Goal: Information Seeking & Learning: Learn about a topic

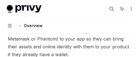
scroll to position [195, 0]
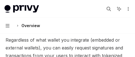
click at [77, 30] on button "Navigation Overview" at bounding box center [67, 26] width 135 height 16
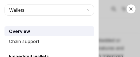
click at [56, 30] on div "Overview" at bounding box center [50, 31] width 82 height 7
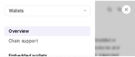
scroll to position [0, 0]
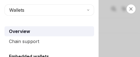
click at [53, 30] on div "Overview" at bounding box center [50, 31] width 82 height 7
click at [45, 30] on div "Overview" at bounding box center [50, 31] width 82 height 7
click at [29, 8] on button "Wallets" at bounding box center [48, 9] width 89 height 11
click at [41, 32] on div "Overview" at bounding box center [50, 31] width 82 height 7
click at [119, 10] on div "Close navigation Wallets Overview Chain support Embedded wallets Create a walle…" at bounding box center [70, 28] width 140 height 57
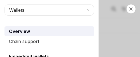
type textarea "*"
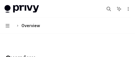
click at [122, 7] on div "Search..." at bounding box center [118, 8] width 26 height 9
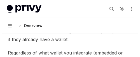
scroll to position [195, 0]
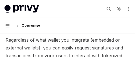
click at [77, 30] on button "Navigation Overview" at bounding box center [67, 26] width 135 height 16
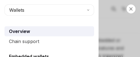
click at [56, 30] on div "Overview" at bounding box center [50, 31] width 82 height 7
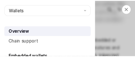
scroll to position [0, 0]
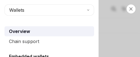
click at [53, 30] on div "Overview" at bounding box center [50, 31] width 82 height 7
click at [45, 30] on div "Overview" at bounding box center [50, 31] width 82 height 7
click at [29, 8] on button "Wallets" at bounding box center [48, 9] width 89 height 11
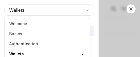
click at [41, 32] on link "Basics" at bounding box center [46, 34] width 81 height 10
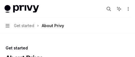
click at [119, 10] on icon at bounding box center [119, 8] width 5 height 5
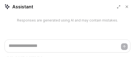
click at [41, 36] on div "Responses are generated using AI and may contain mistakes." at bounding box center [67, 27] width 135 height 26
click at [122, 7] on button at bounding box center [119, 6] width 7 height 7
type textarea "*"
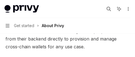
scroll to position [195, 0]
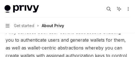
click at [77, 30] on button "Navigation Get started About Privy" at bounding box center [67, 26] width 135 height 16
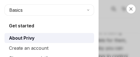
click at [56, 30] on div "Get started About Privy Create an account Choose your platform Configuring Priv…" at bounding box center [48, 47] width 89 height 51
click at [53, 30] on div "Get started About Privy Create an account Choose your platform Configuring Priv…" at bounding box center [48, 47] width 89 height 51
click at [45, 30] on div "Get started About Privy Create an account Choose your platform Configuring Priv…" at bounding box center [48, 47] width 89 height 51
click at [29, 8] on button "Basics" at bounding box center [48, 9] width 89 height 11
click at [41, 32] on div "Get started About Privy Create an account Choose your platform Configuring Priv…" at bounding box center [48, 47] width 89 height 51
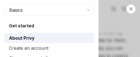
click at [119, 10] on div "Close navigation Basics Get started About Privy Create an account Choose your p…" at bounding box center [70, 28] width 140 height 57
type textarea "*"
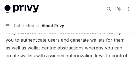
click at [122, 7] on div "Search..." at bounding box center [118, 8] width 26 height 9
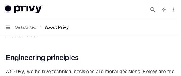
scroll to position [195, 0]
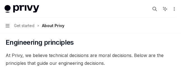
type textarea "*"
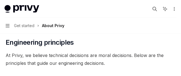
click at [39, 11] on img at bounding box center [21, 9] width 35 height 8
click at [55, 51] on span "At Privy, we believe technical decisions are moral decisions. Below are the pri…" at bounding box center [90, 59] width 169 height 16
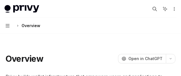
click at [54, 48] on div at bounding box center [90, 48] width 169 height 6
click at [163, 10] on icon at bounding box center [164, 8] width 5 height 5
type textarea "*"
